Goal: Information Seeking & Learning: Check status

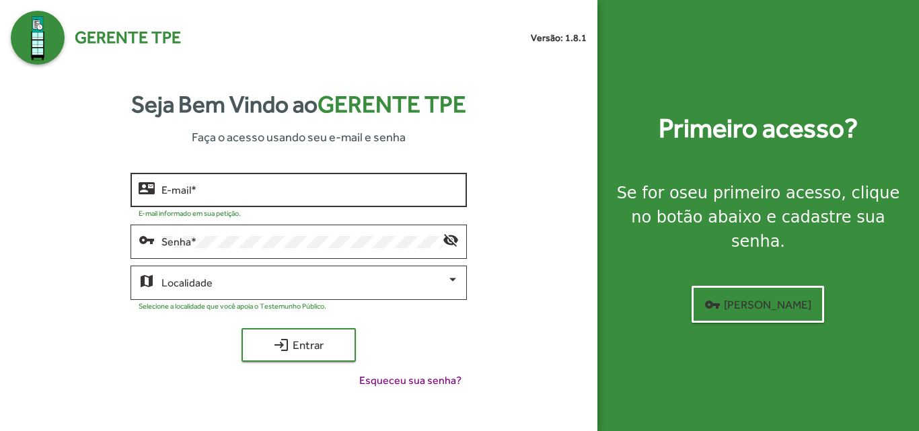
click at [244, 188] on input "E-mail *" at bounding box center [309, 190] width 297 height 12
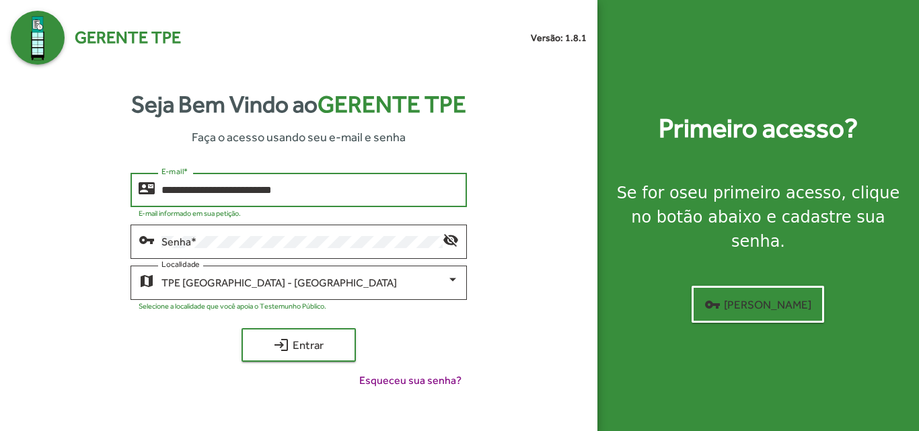
type input "**********"
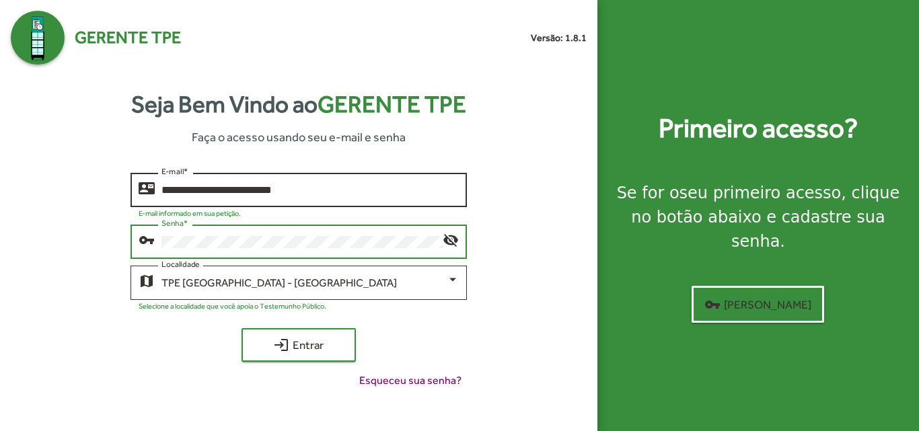
click at [241, 328] on button "login Entrar" at bounding box center [298, 345] width 114 height 34
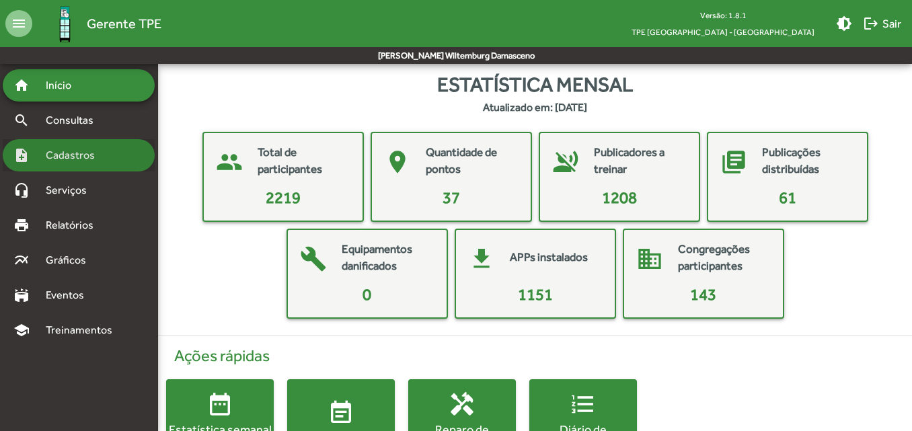
click at [64, 151] on span "Cadastros" at bounding box center [75, 155] width 75 height 16
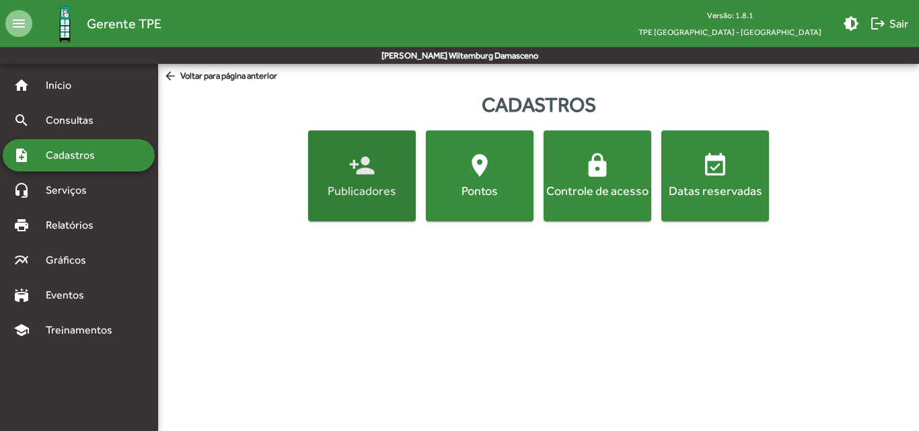
click at [371, 186] on div "Publicadores" at bounding box center [362, 190] width 102 height 17
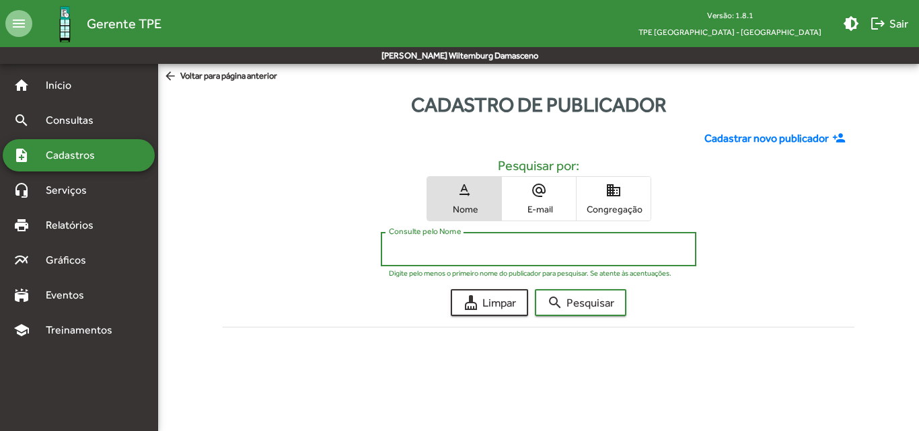
click at [475, 246] on input "Consulte pelo Nome" at bounding box center [538, 249] width 299 height 12
type input "****"
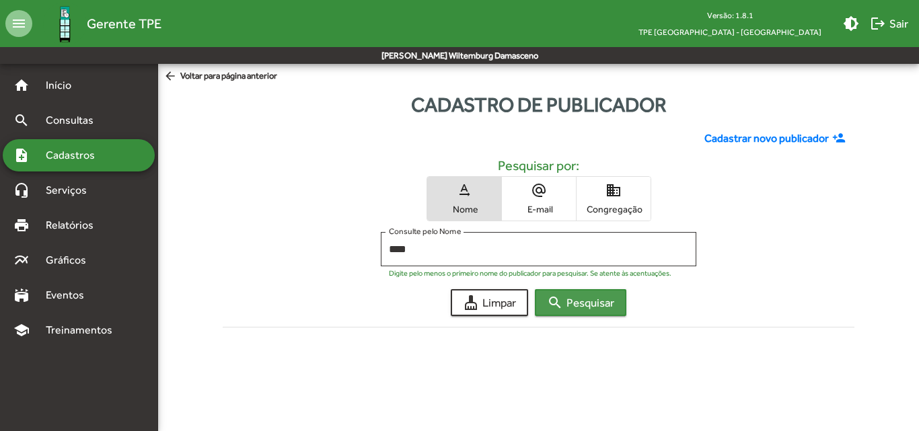
click at [561, 297] on mat-icon "search" at bounding box center [555, 303] width 16 height 16
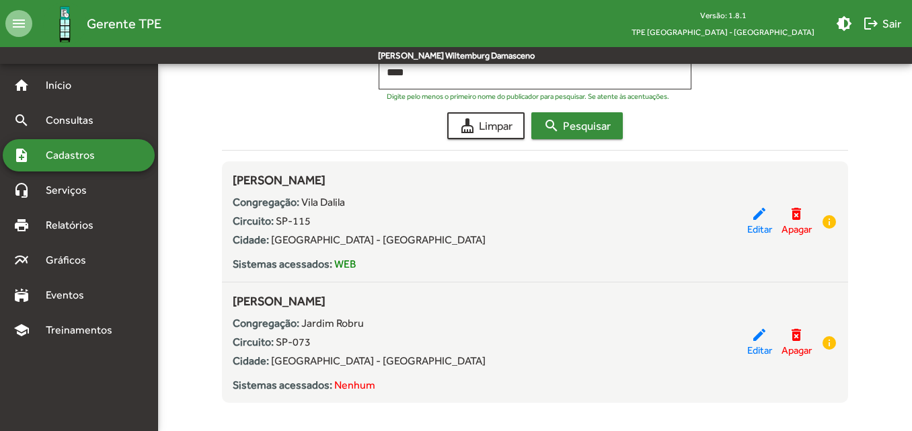
scroll to position [192, 0]
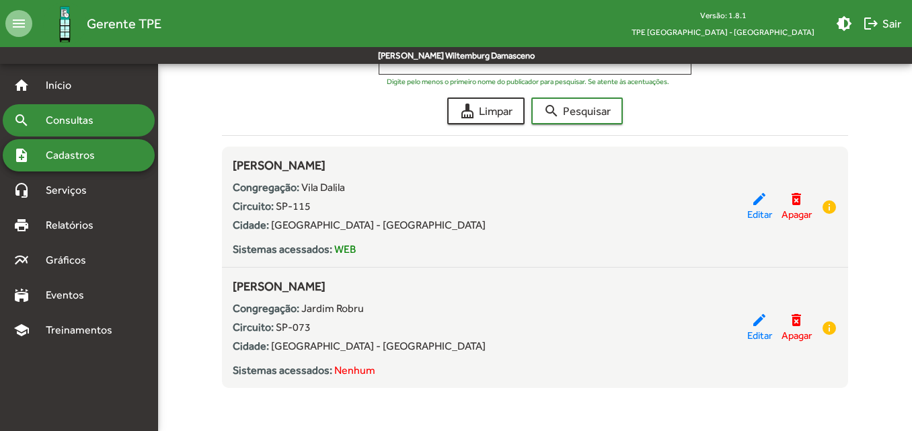
click at [77, 132] on div "search Consultas" at bounding box center [79, 120] width 152 height 32
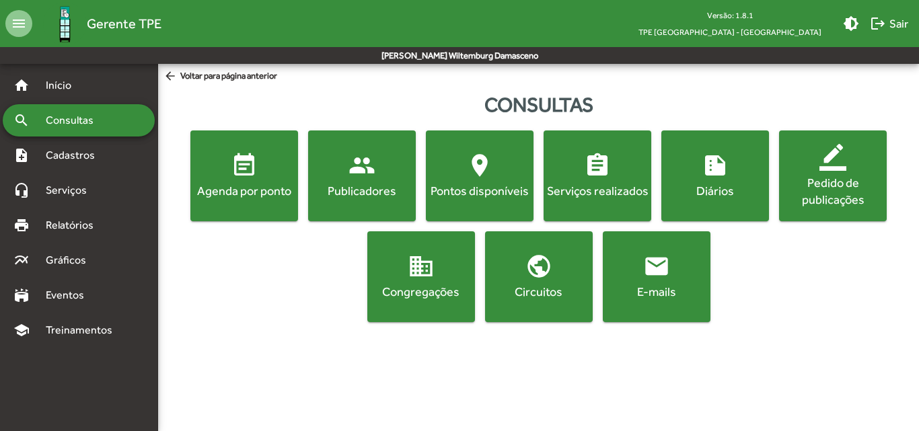
click at [205, 221] on div "event_note Agenda por ponto people Publicadores location_on Pontos disponíveis …" at bounding box center [538, 226] width 755 height 192
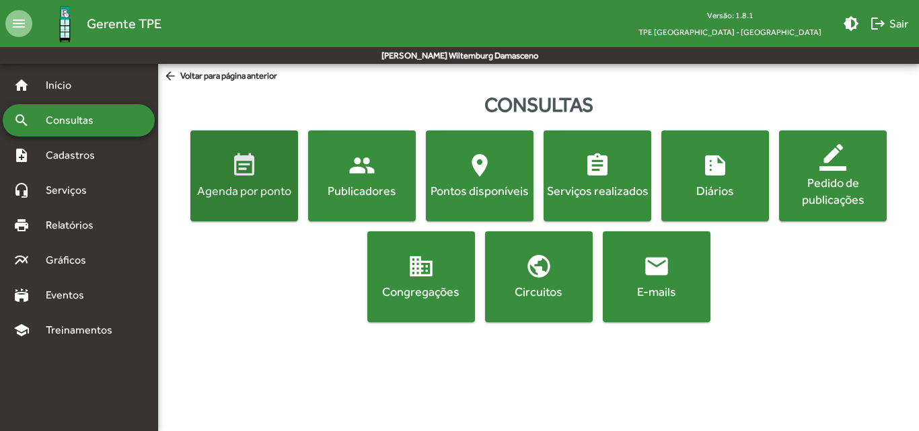
click at [211, 206] on button "event_note Agenda por ponto" at bounding box center [244, 175] width 108 height 91
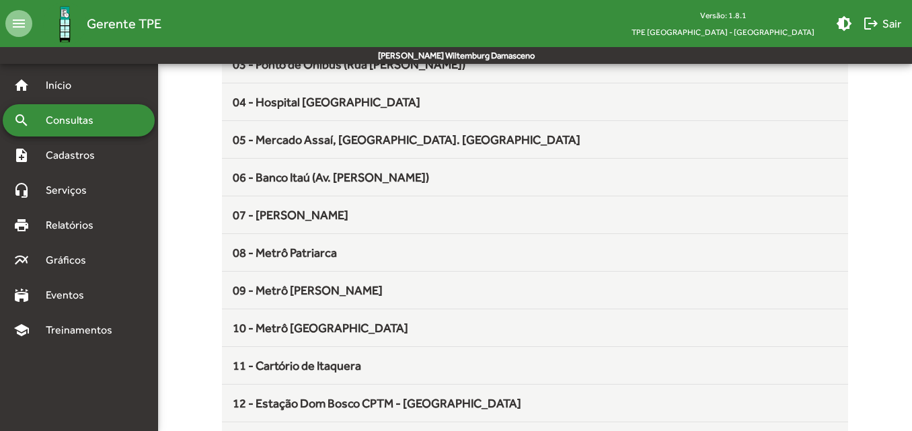
scroll to position [235, 0]
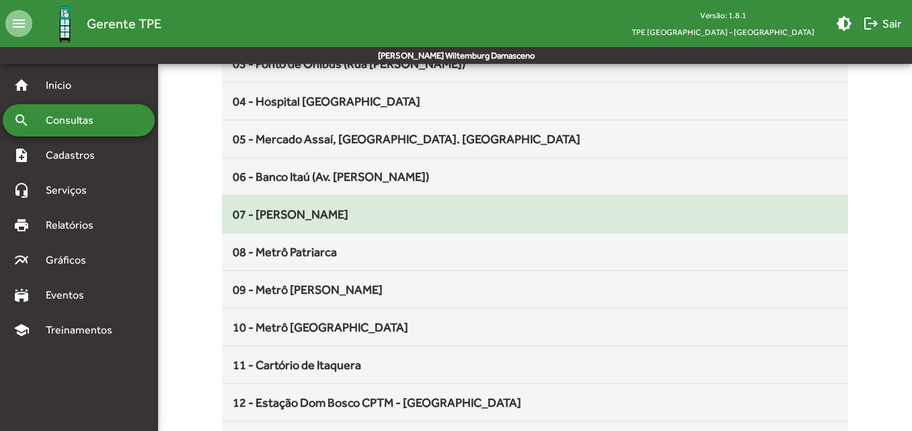
click at [265, 221] on span "07 - [PERSON_NAME]" at bounding box center [291, 214] width 116 height 14
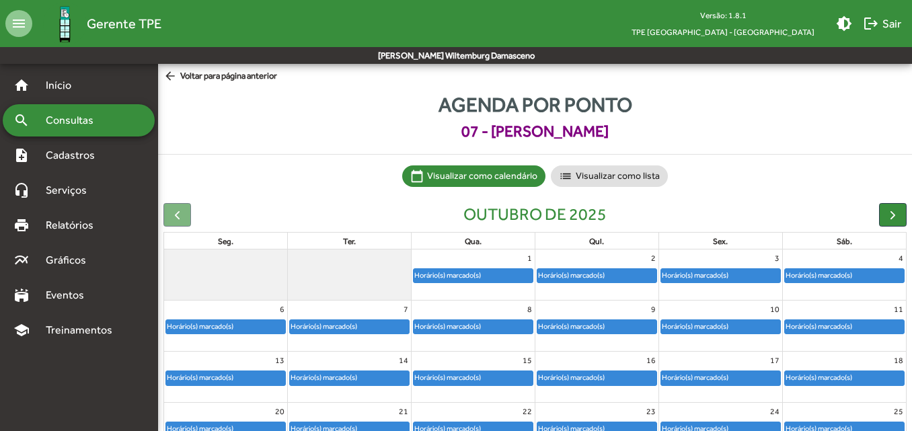
click at [227, 313] on div "6" at bounding box center [225, 309] width 123 height 17
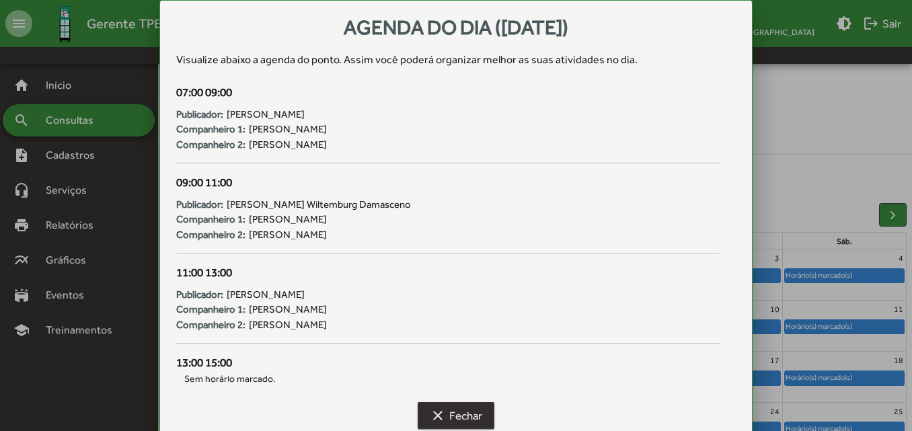
click at [443, 408] on mat-icon "clear" at bounding box center [438, 416] width 16 height 16
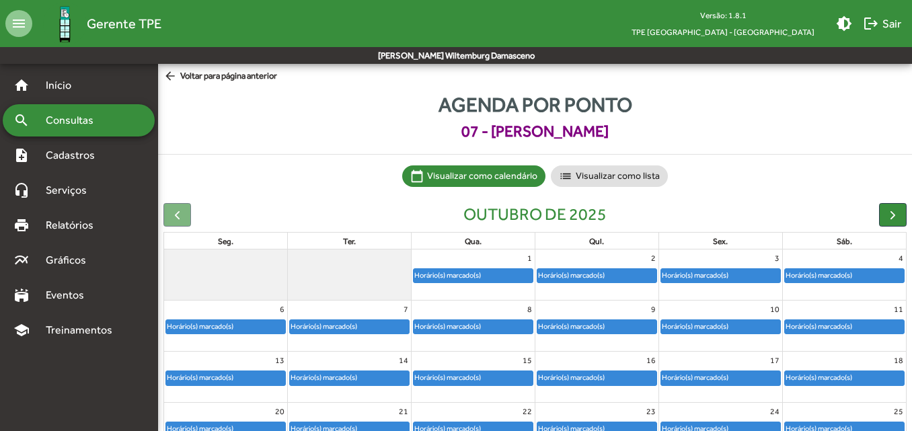
click at [347, 331] on div "Horário(s) marcado(s)" at bounding box center [324, 326] width 68 height 13
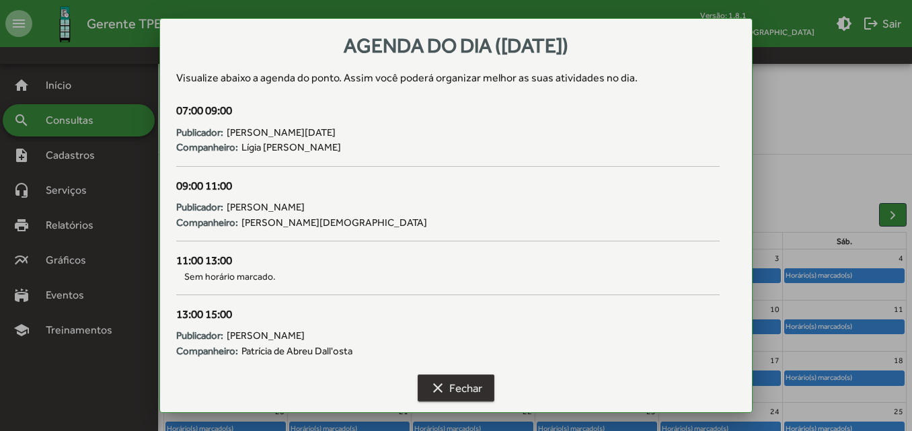
click at [463, 385] on span "clear Fechar" at bounding box center [456, 388] width 52 height 24
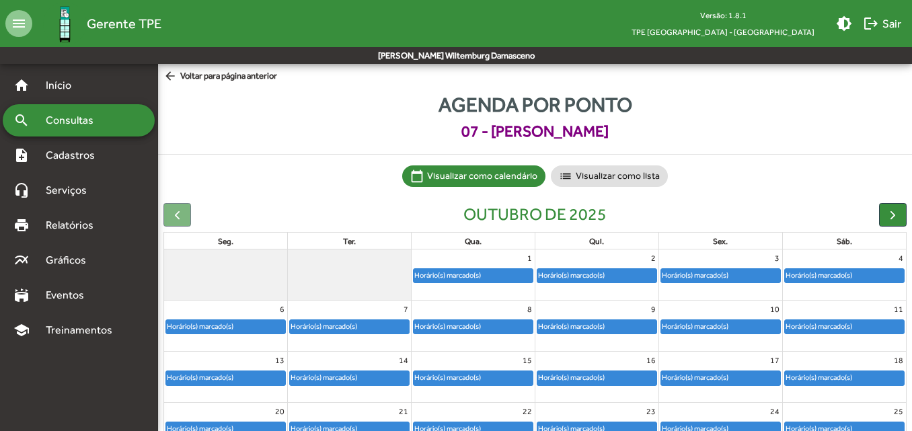
click at [470, 328] on div "Horário(s) marcado(s)" at bounding box center [448, 326] width 68 height 13
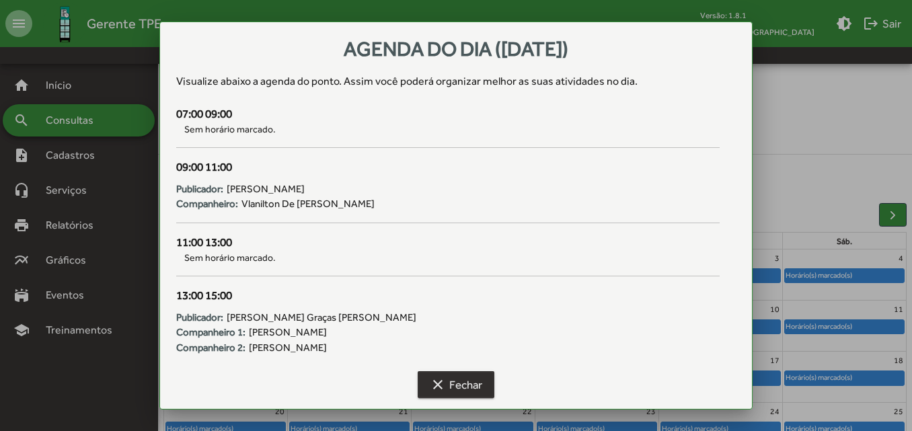
click at [463, 387] on span "clear Fechar" at bounding box center [456, 385] width 52 height 24
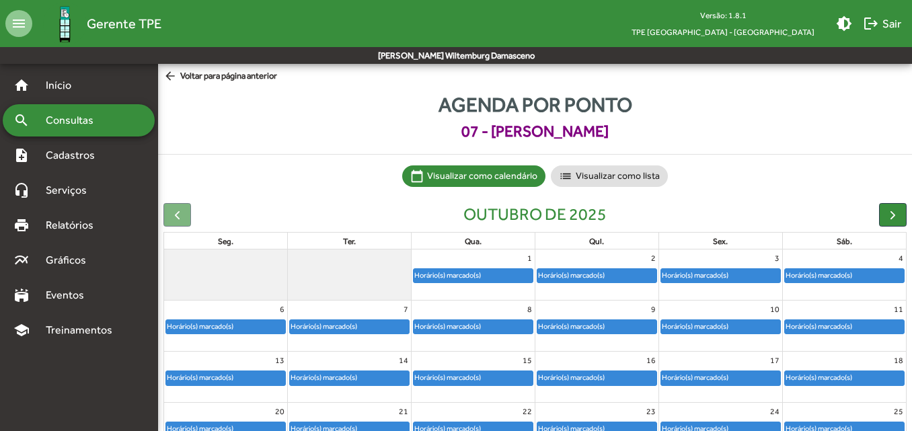
click at [562, 325] on div "Horário(s) marcado(s)" at bounding box center [571, 326] width 68 height 13
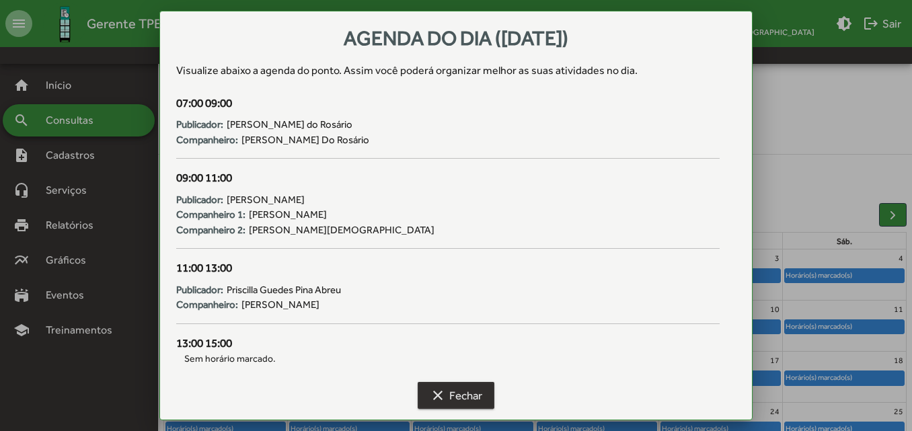
click at [476, 400] on span "clear Fechar" at bounding box center [456, 395] width 52 height 24
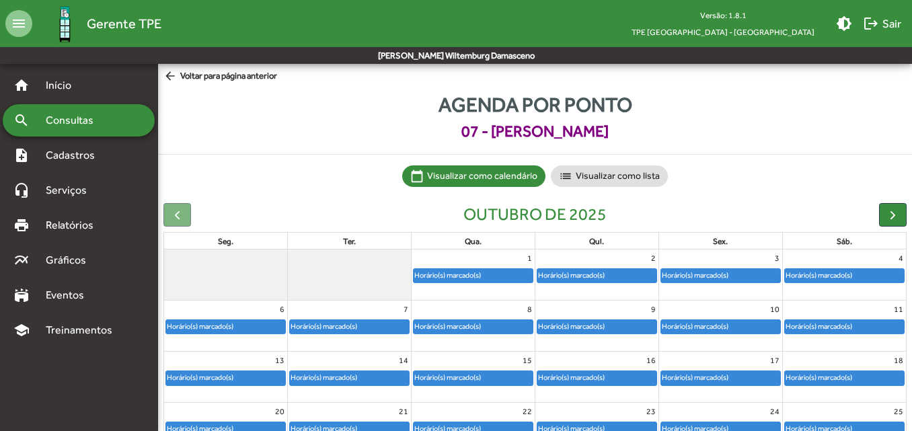
click at [724, 314] on div "10" at bounding box center [720, 309] width 123 height 17
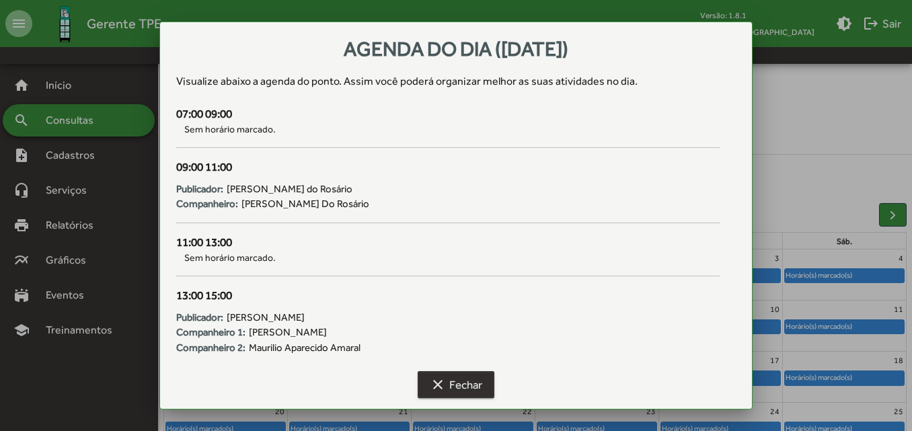
click at [470, 391] on span "clear Fechar" at bounding box center [456, 385] width 52 height 24
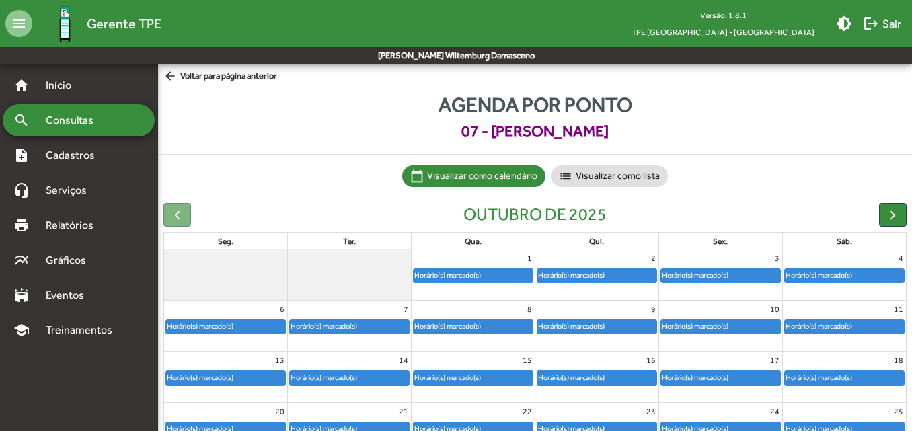
click at [821, 316] on div "11" at bounding box center [844, 309] width 123 height 17
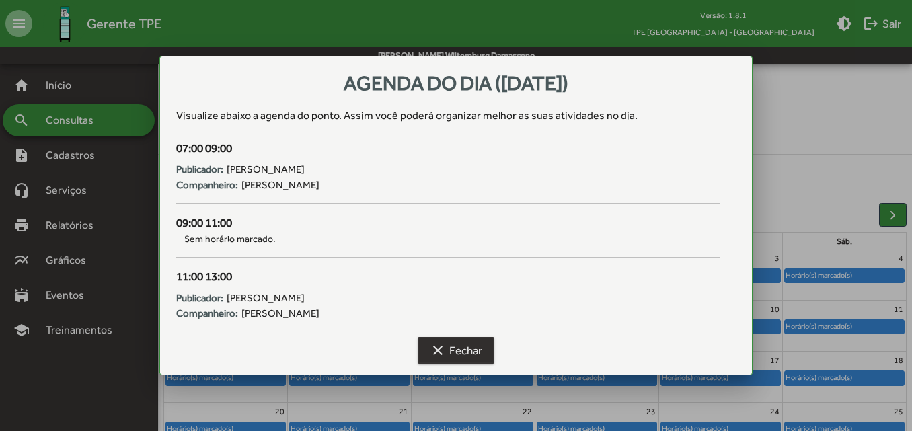
click at [467, 347] on span "clear Fechar" at bounding box center [456, 350] width 52 height 24
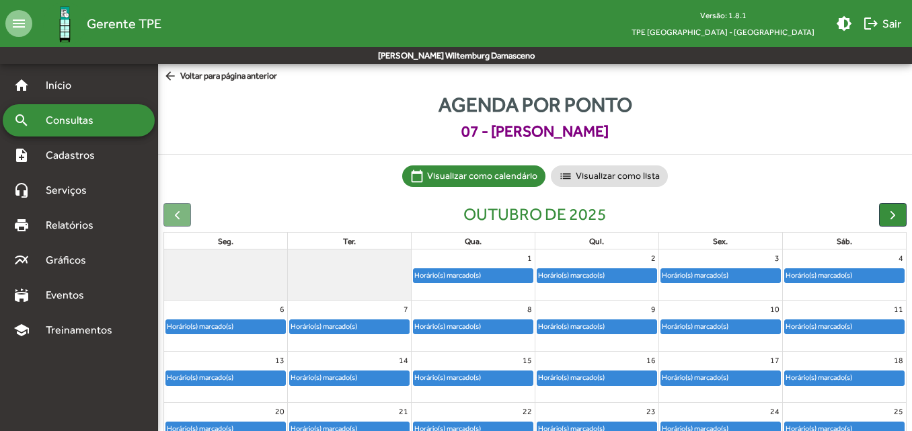
click at [478, 334] on div "Horário(s) marcado(s)" at bounding box center [473, 326] width 119 height 13
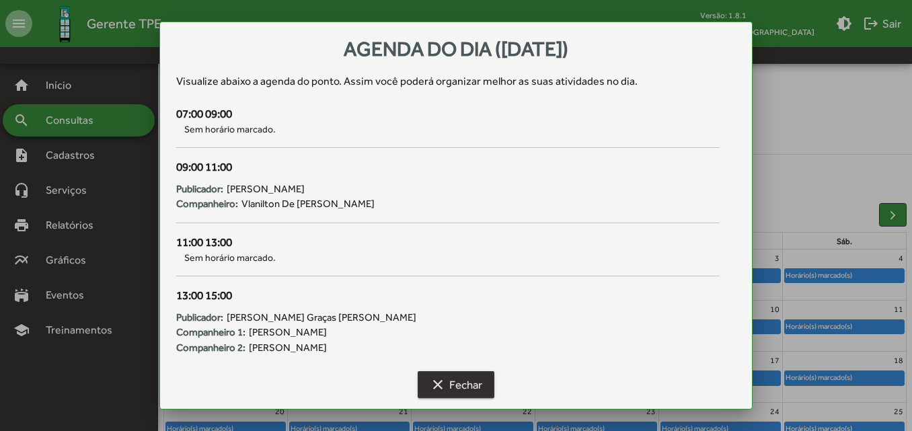
click at [476, 388] on span "clear Fechar" at bounding box center [456, 385] width 52 height 24
